Goal: Task Accomplishment & Management: Manage account settings

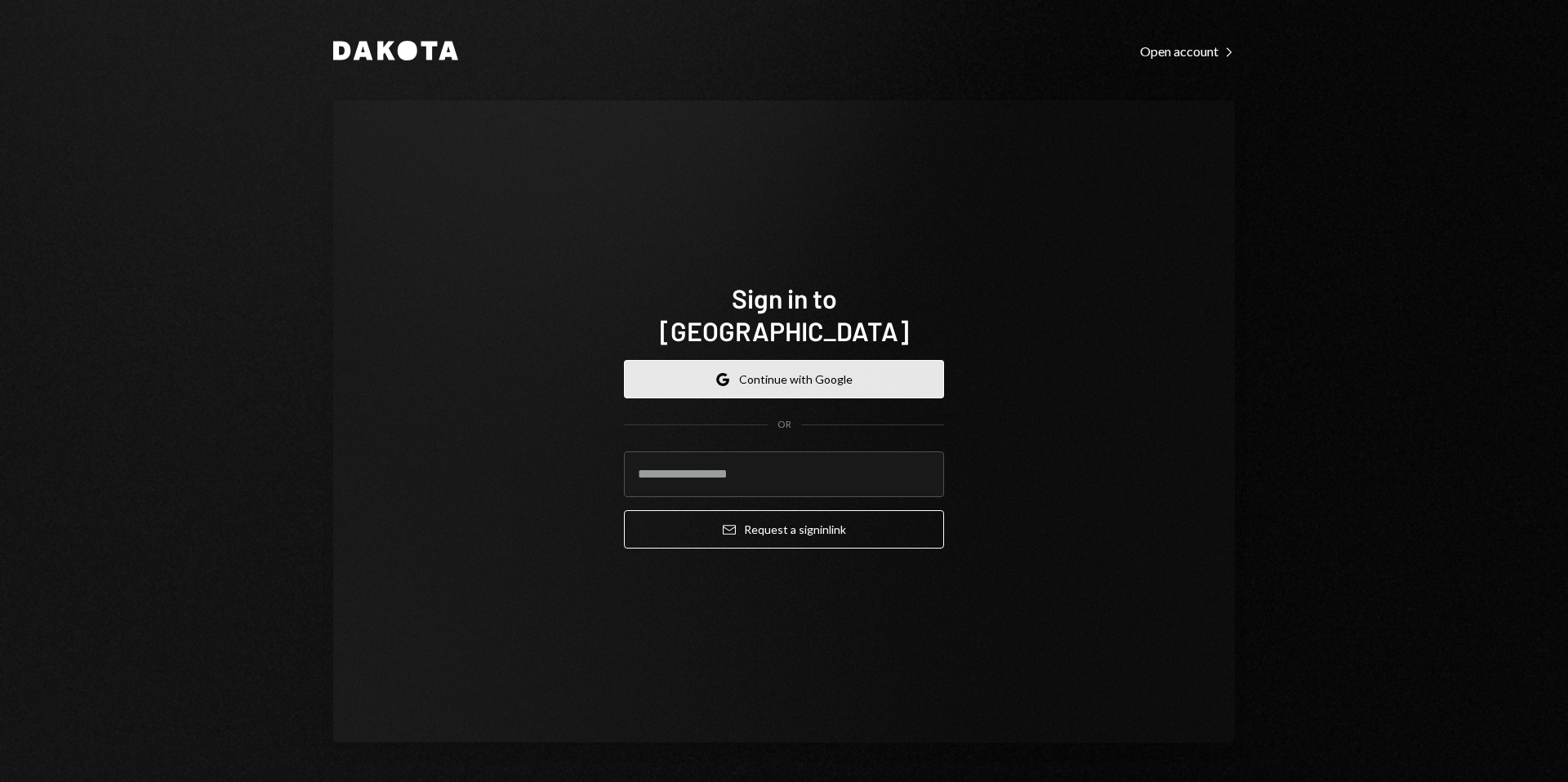
click at [788, 361] on button "Google Continue with Google" at bounding box center [783, 380] width 320 height 39
click at [819, 375] on button "Google Continue with Google" at bounding box center [783, 380] width 320 height 39
click at [823, 361] on button "Google Continue with Google" at bounding box center [783, 380] width 320 height 39
click at [434, 252] on div "Sign in to Dakota Google Continue with Google OR Email Request a sign in link" at bounding box center [784, 422] width 902 height 643
click at [782, 360] on button "Google Continue with Google" at bounding box center [783, 380] width 320 height 39
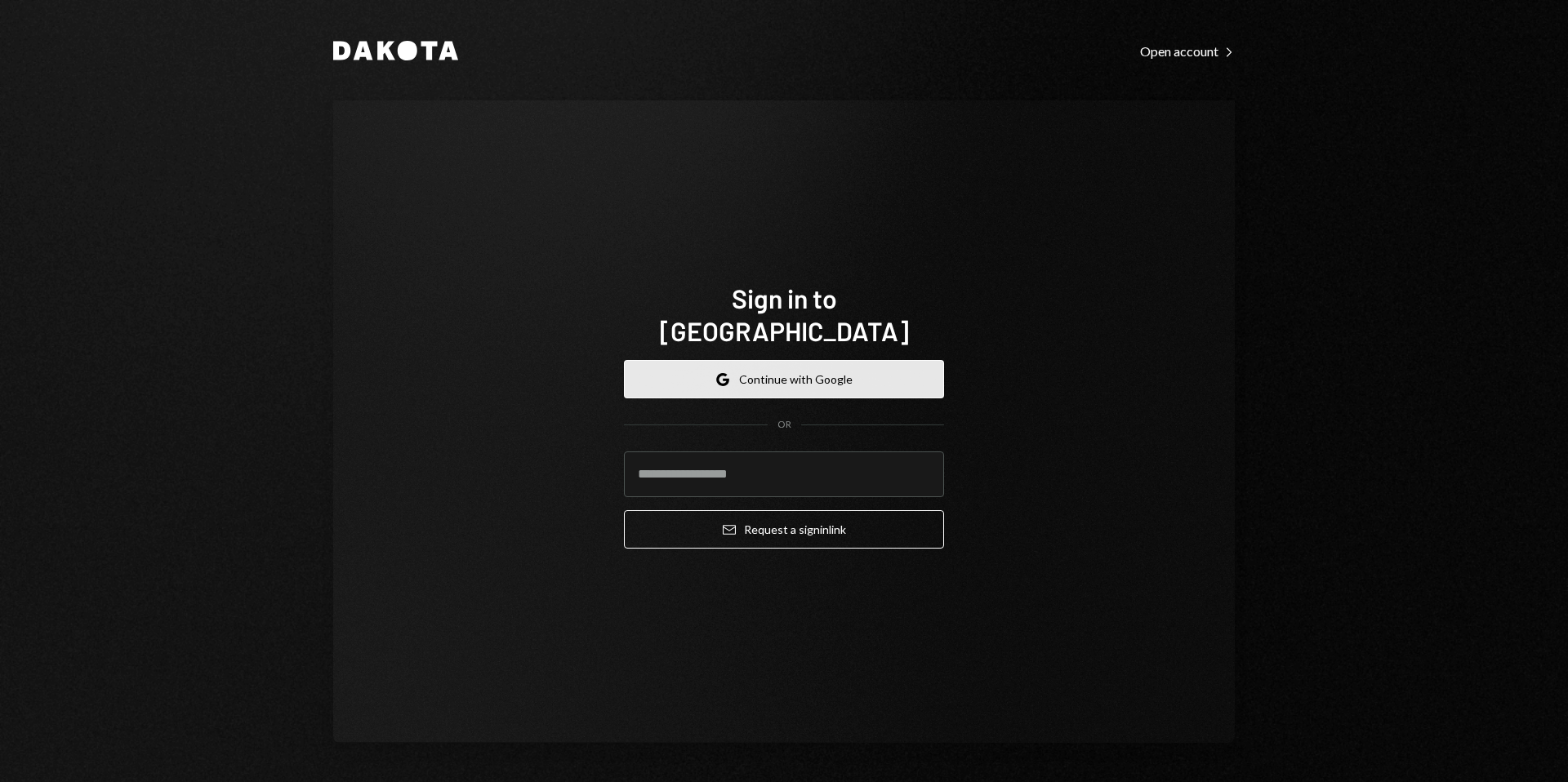
click at [850, 360] on button "Google Continue with Google" at bounding box center [783, 380] width 320 height 39
click at [430, 167] on div "Sign in to [GEOGRAPHIC_DATA] Google Continue with Google OR Email Request a sig…" at bounding box center [784, 422] width 902 height 643
click at [765, 360] on button "Google Continue with Google" at bounding box center [783, 380] width 320 height 39
click at [787, 366] on button "Google Continue with Google" at bounding box center [783, 380] width 320 height 39
click at [803, 373] on button "Google Continue with Google" at bounding box center [783, 380] width 320 height 39
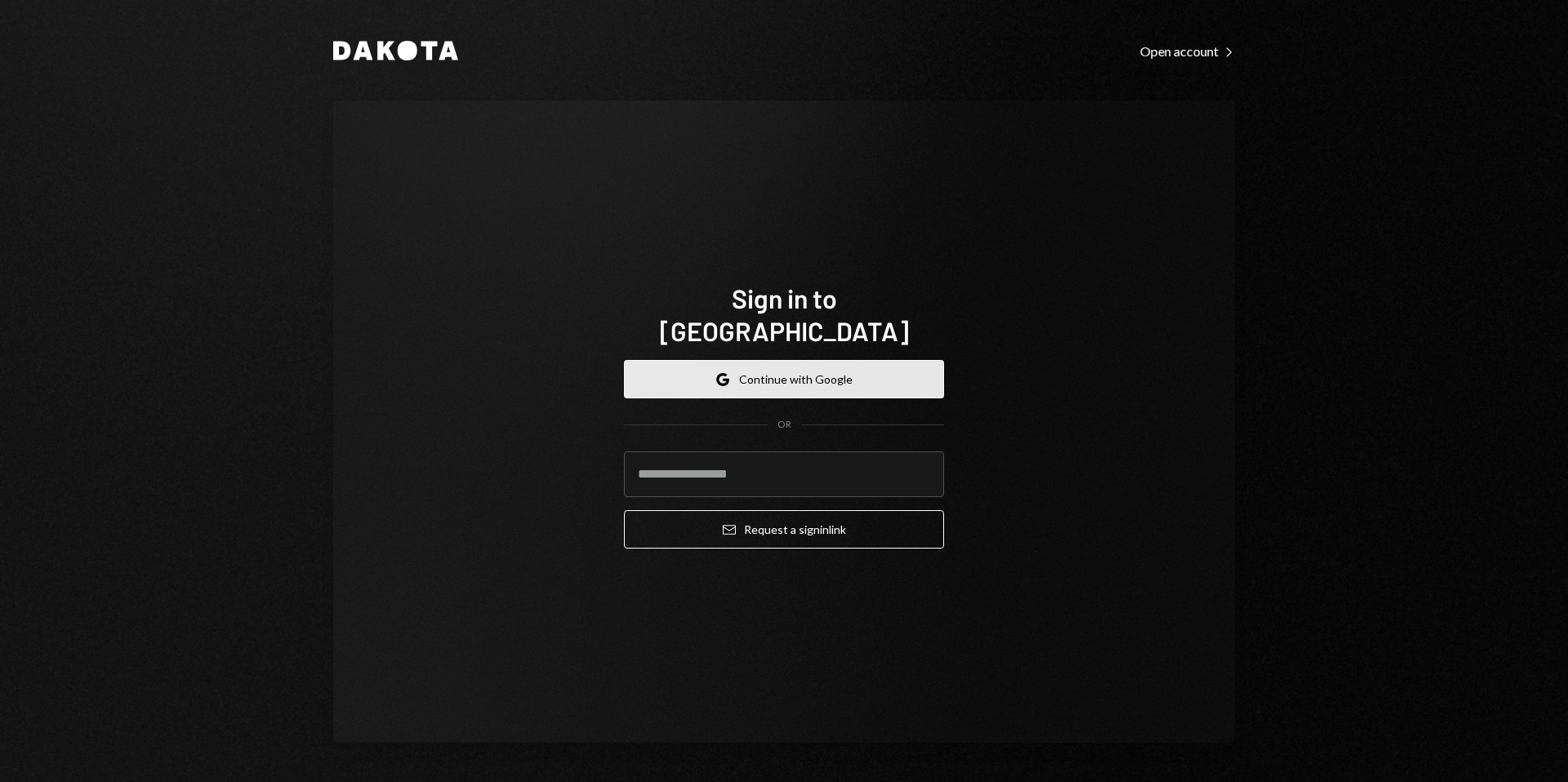
click at [763, 360] on button "Google Continue with Google" at bounding box center [783, 380] width 320 height 39
click at [799, 385] on form "Google Continue with Google OR Email Request a sign in link" at bounding box center [783, 454] width 320 height 188
click at [785, 372] on button "Google Continue with Google" at bounding box center [783, 380] width 320 height 39
click at [789, 365] on button "Google Continue with Google" at bounding box center [783, 380] width 320 height 39
click at [780, 360] on button "Google Continue with Google" at bounding box center [783, 380] width 320 height 39
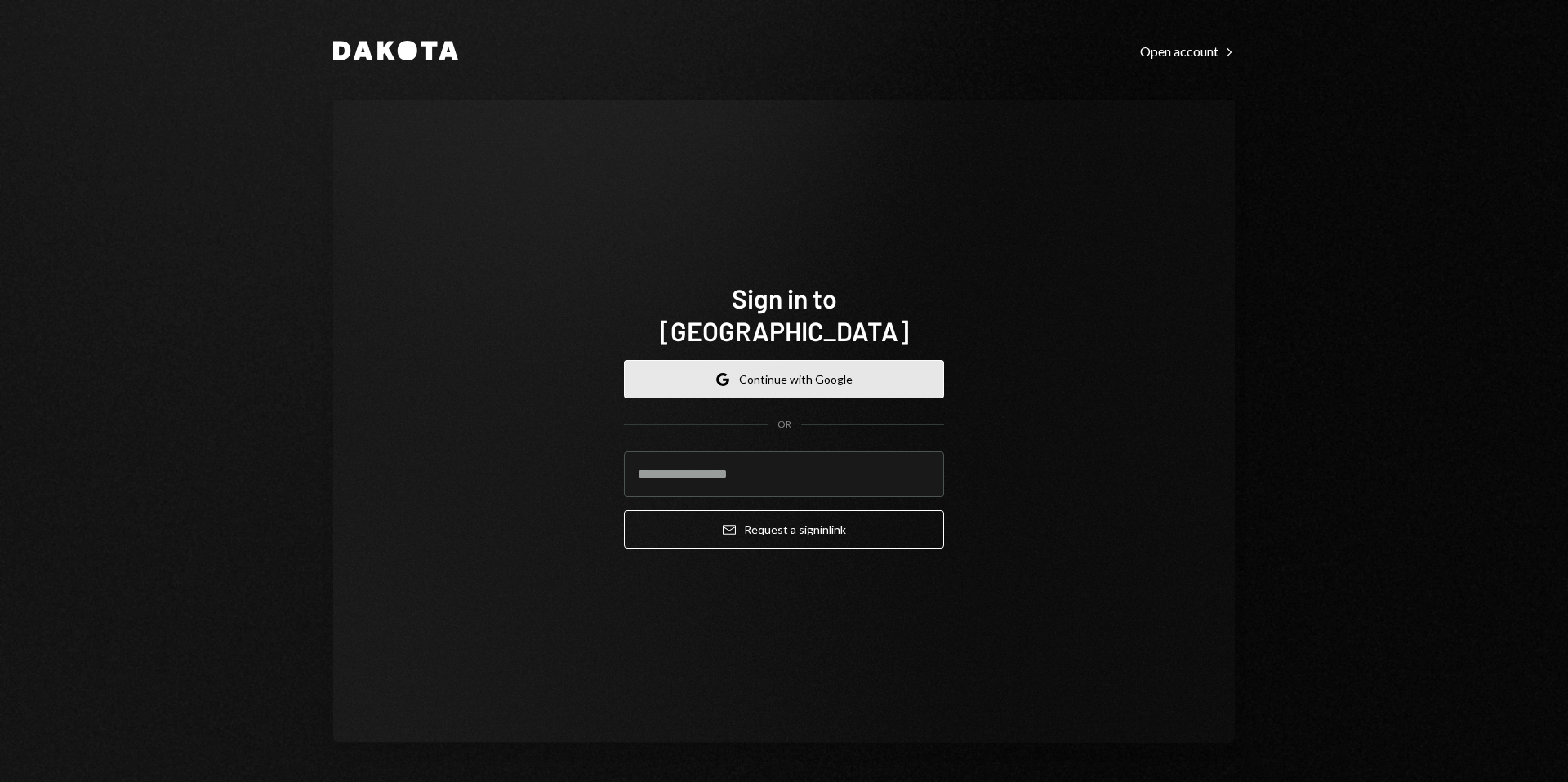
click at [758, 360] on button "Google Continue with Google" at bounding box center [783, 380] width 320 height 39
click at [731, 360] on button "Google Continue with Google" at bounding box center [783, 380] width 320 height 39
click at [786, 467] on input "email" at bounding box center [783, 474] width 320 height 46
click at [1113, 416] on div "Sign in to Dakota Google Continue with Google OR Email Request a sign in link" at bounding box center [784, 422] width 902 height 643
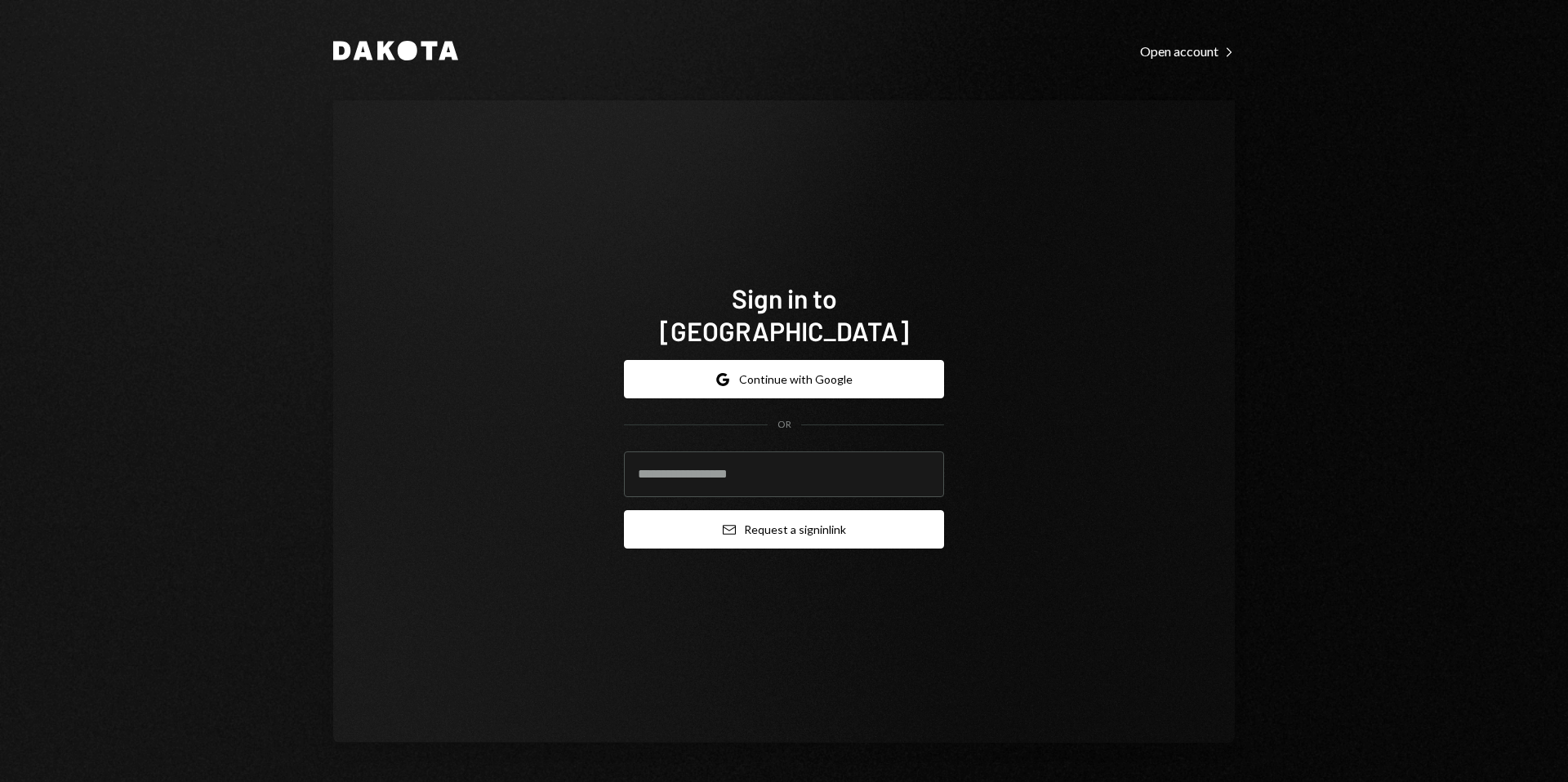
click at [845, 511] on button "Email Request a sign in link" at bounding box center [783, 530] width 320 height 39
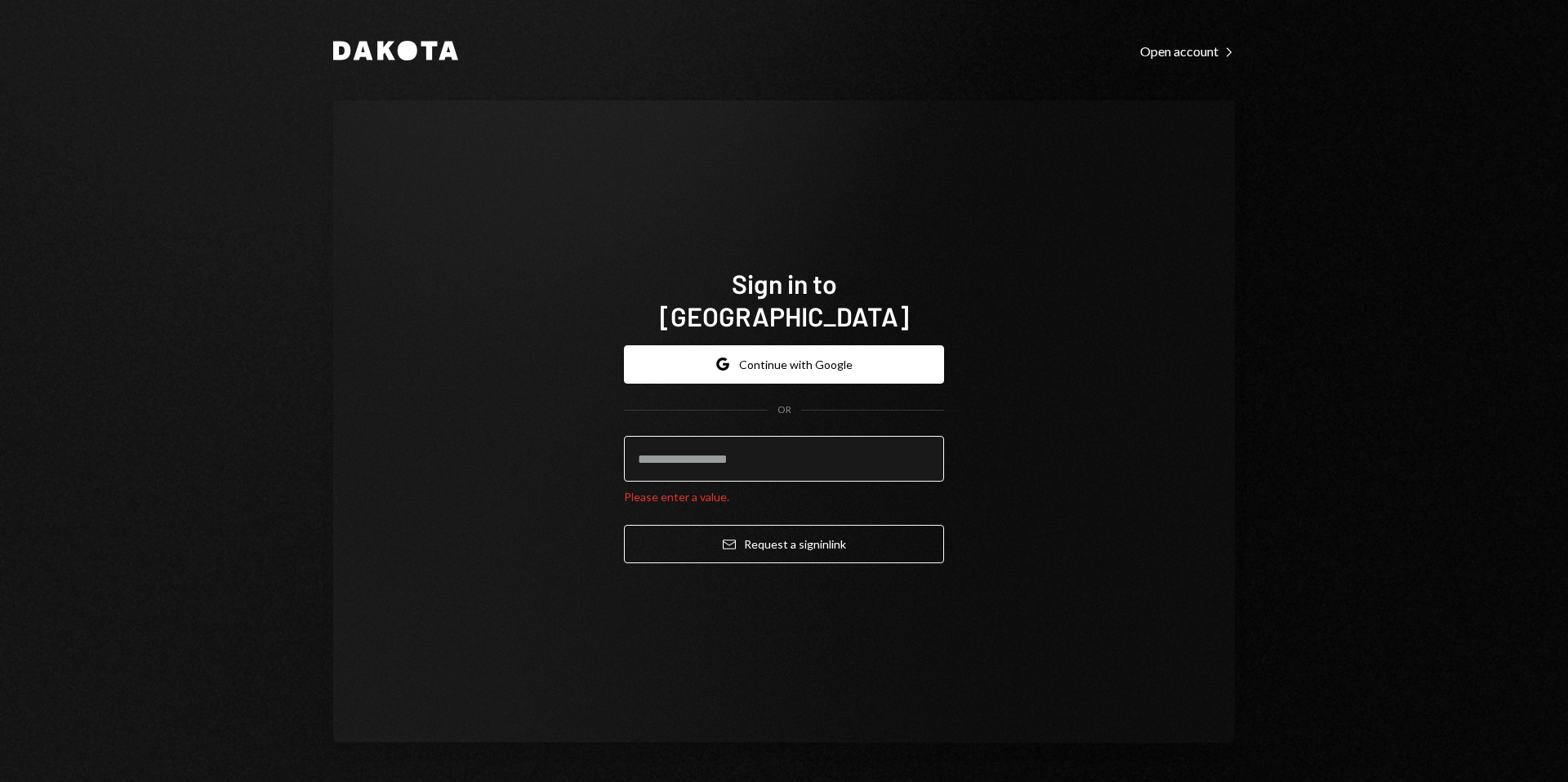
click at [780, 444] on input "email" at bounding box center [783, 459] width 320 height 46
click at [1299, 342] on div "Dakota Open account Right Caret Sign in to Dakota Google Continue with Google O…" at bounding box center [784, 391] width 1568 height 782
click at [836, 345] on button "Google Continue with Google" at bounding box center [783, 365] width 320 height 39
click at [784, 345] on button "Google Continue with Google" at bounding box center [783, 365] width 320 height 39
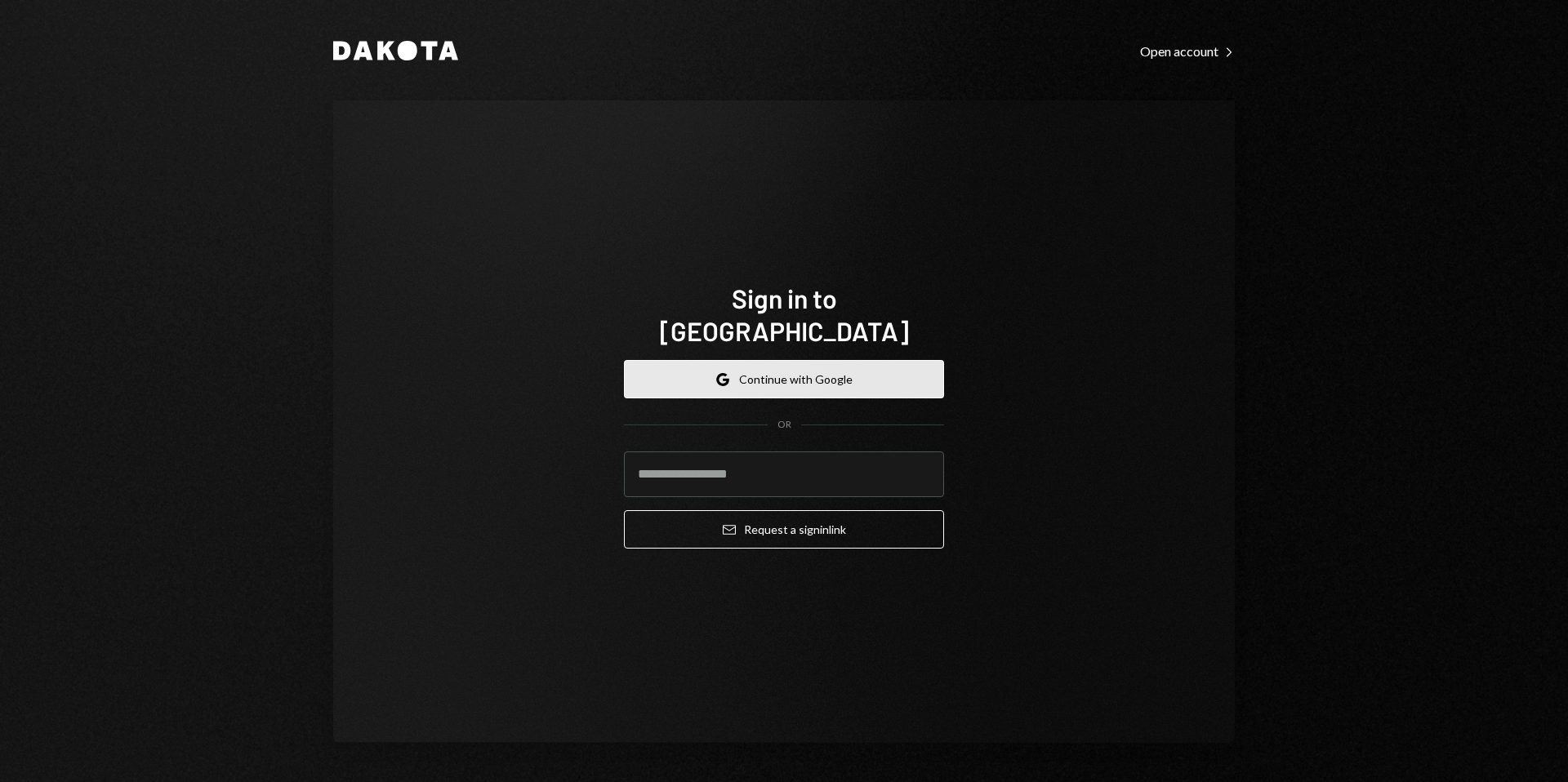
click at [768, 360] on button "Google Continue with Google" at bounding box center [783, 380] width 320 height 39
click at [766, 365] on button "Google Continue with Google" at bounding box center [783, 380] width 320 height 39
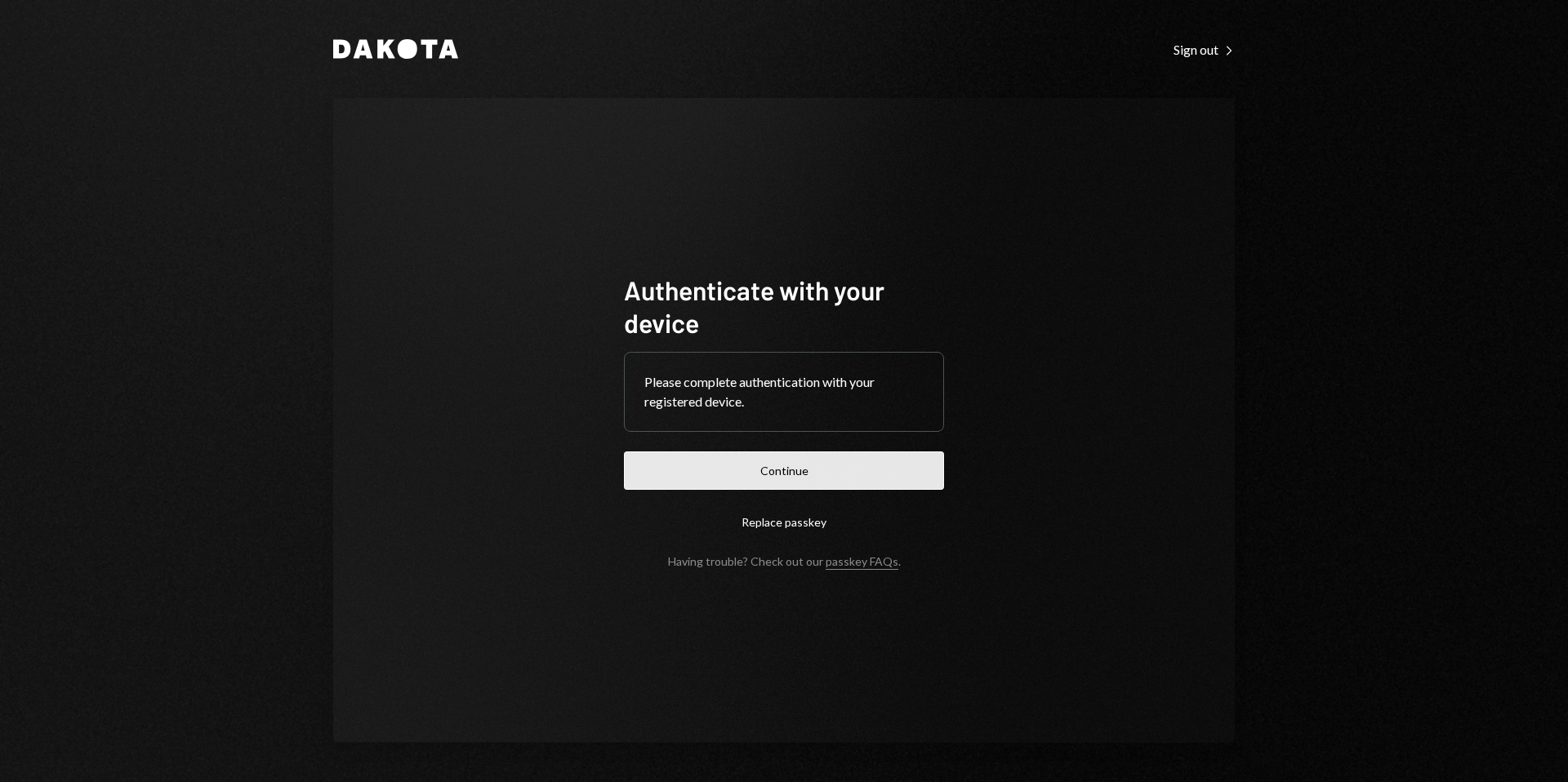
click at [800, 480] on button "Continue" at bounding box center [783, 471] width 320 height 39
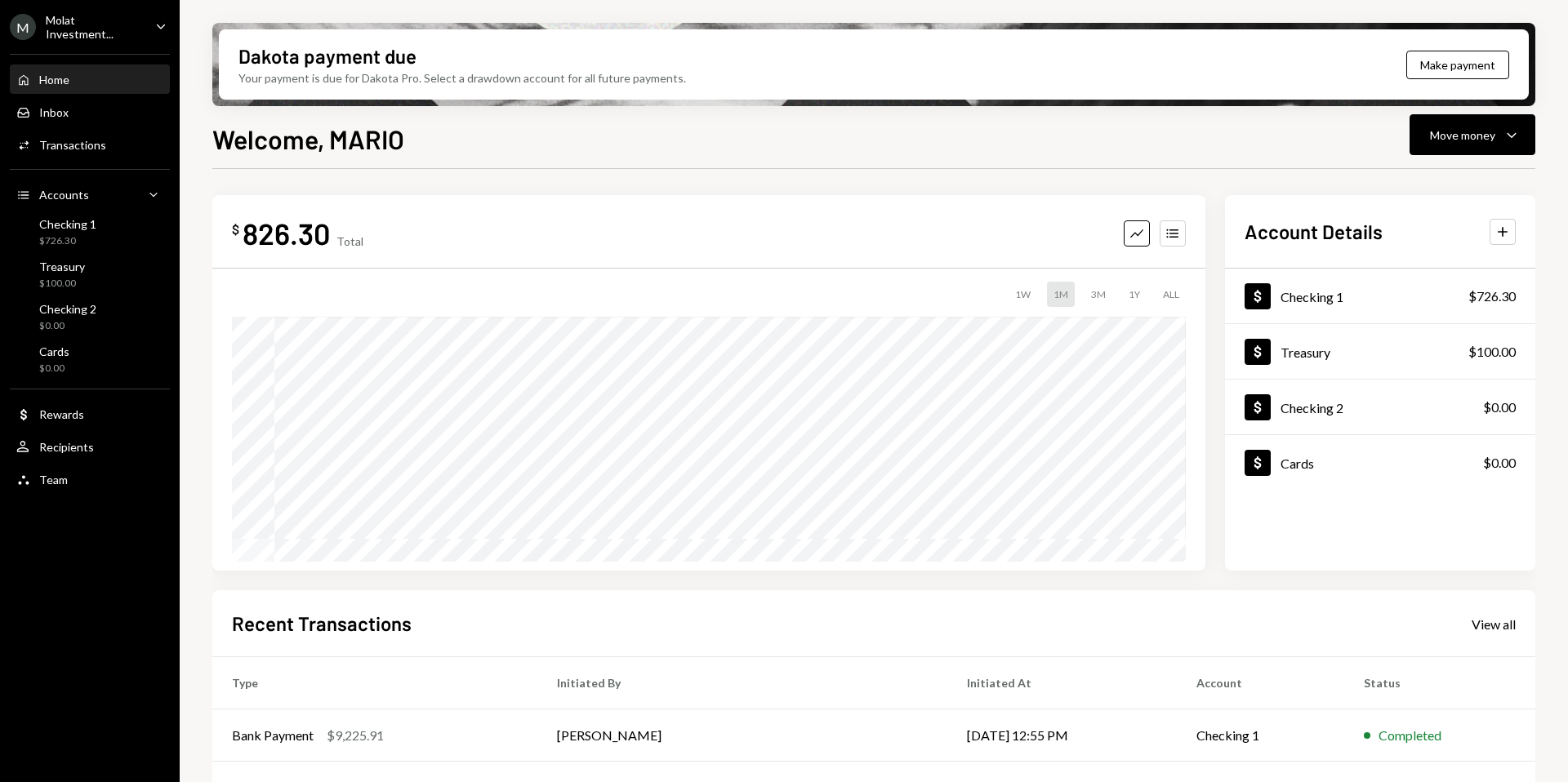
click at [85, 18] on div "Molat Investment..." at bounding box center [94, 27] width 96 height 28
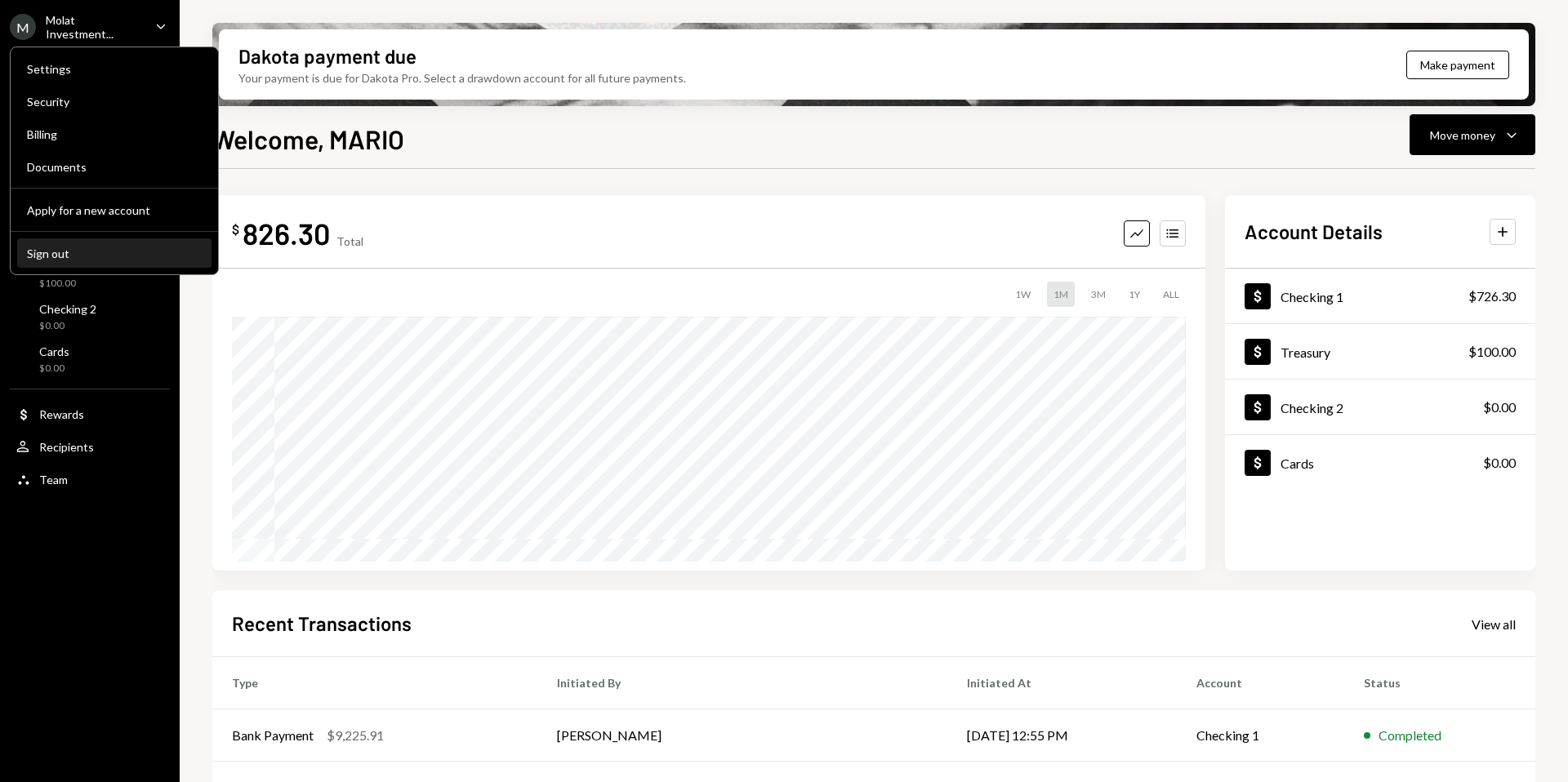
click at [68, 259] on button "Sign out" at bounding box center [115, 254] width 195 height 30
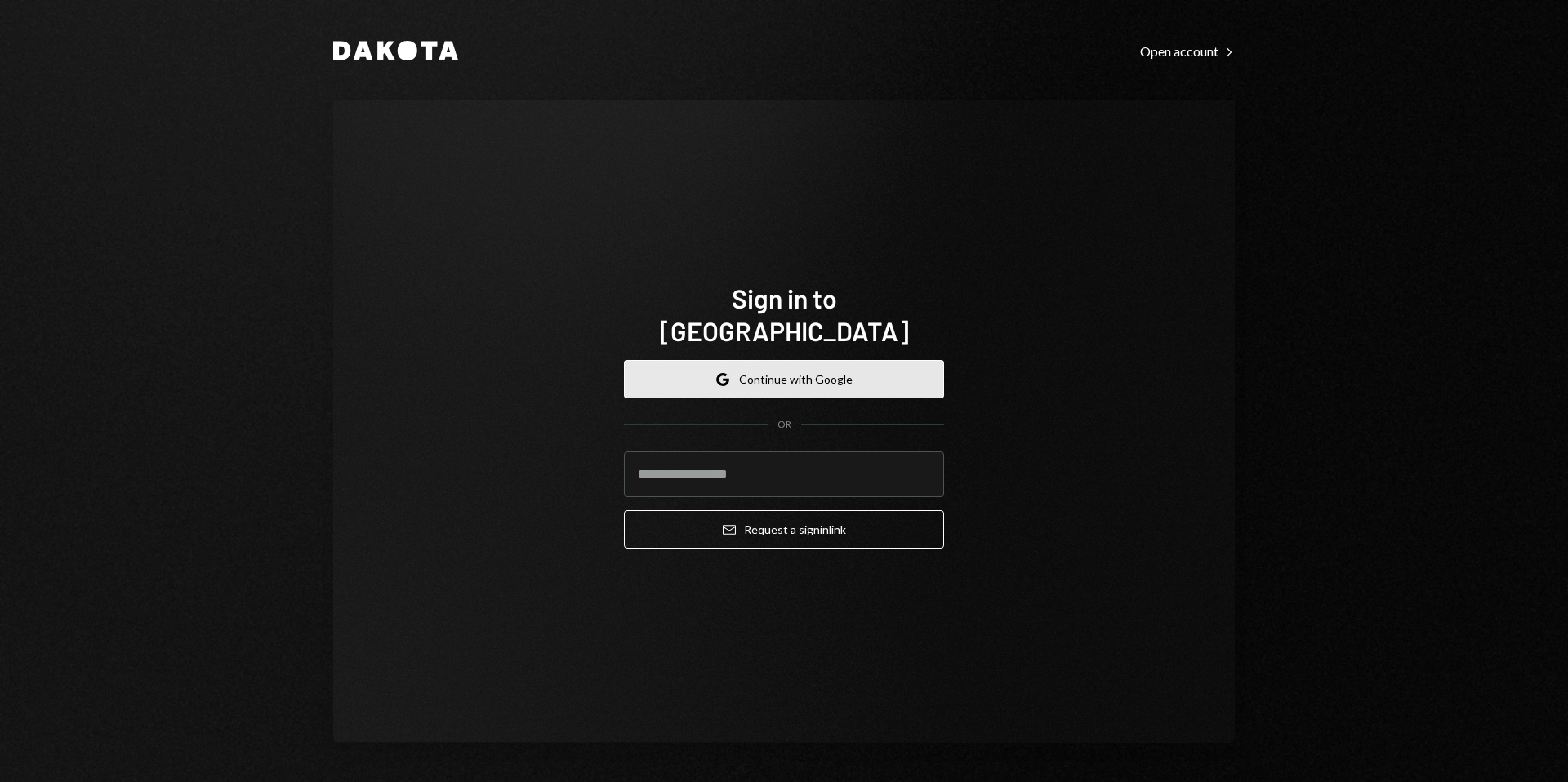
click at [784, 373] on button "Google Continue with Google" at bounding box center [783, 380] width 320 height 39
